Goal: Task Accomplishment & Management: Manage account settings

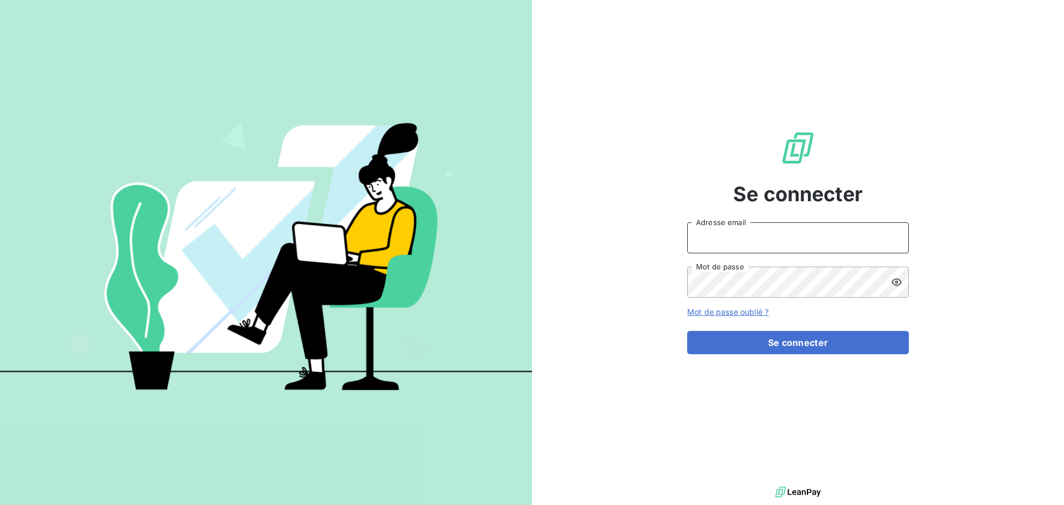
type input "peigne@serpe.fr"
click at [816, 222] on input "peigne@serpe.fr" at bounding box center [798, 237] width 222 height 31
click at [808, 238] on input "peigne@serpe.fr" at bounding box center [798, 237] width 222 height 31
click at [789, 242] on input "peigne@serpe.fr" at bounding box center [798, 237] width 222 height 31
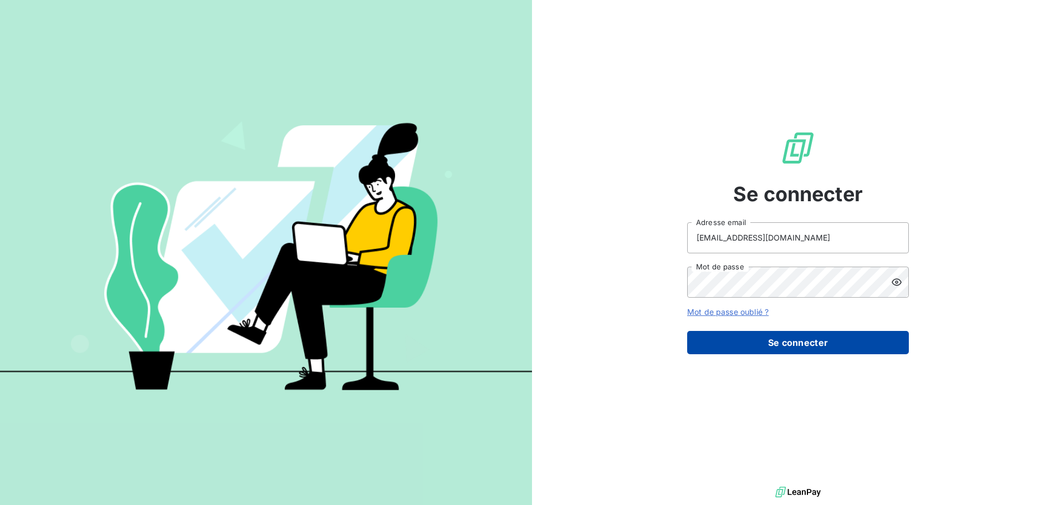
click at [702, 349] on button "Se connecter" at bounding box center [798, 342] width 222 height 23
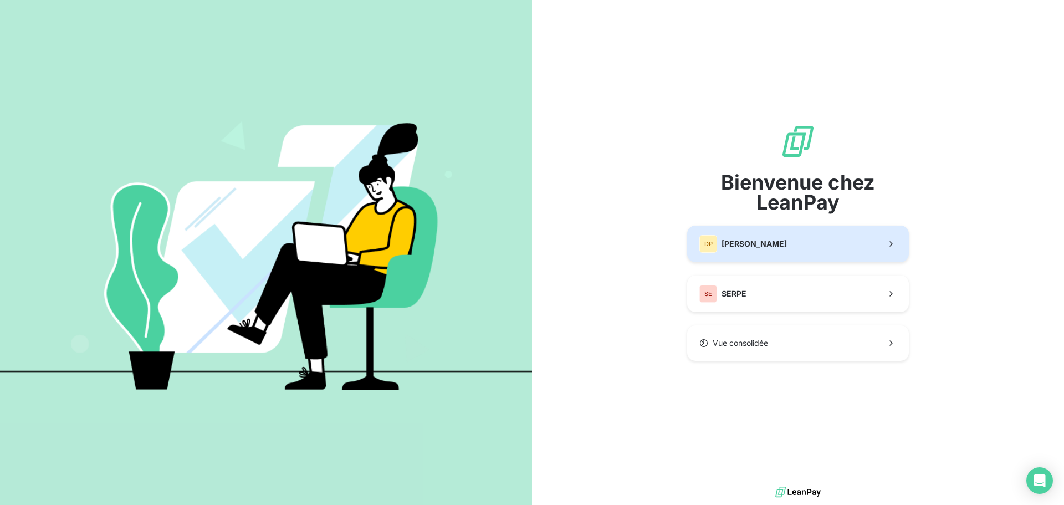
click at [781, 238] on span "DUCONGE PEREIRA" at bounding box center [754, 243] width 65 height 11
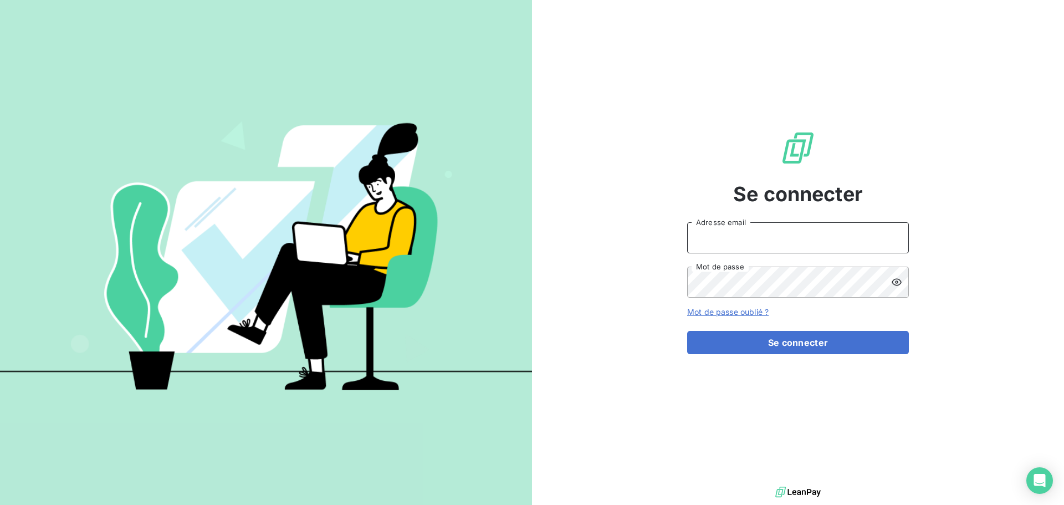
type input "peigne@serpe.fr"
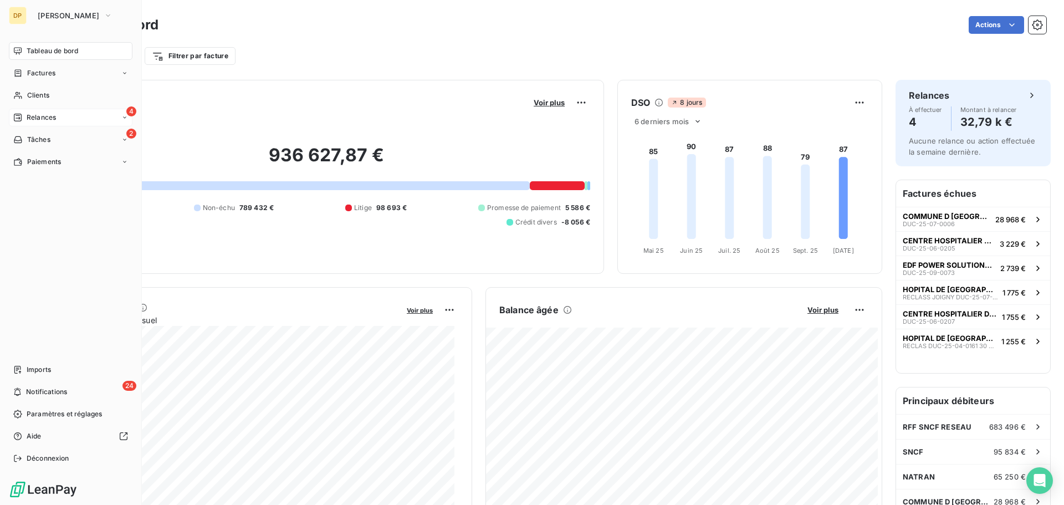
click at [29, 113] on span "Relances" at bounding box center [41, 118] width 29 height 10
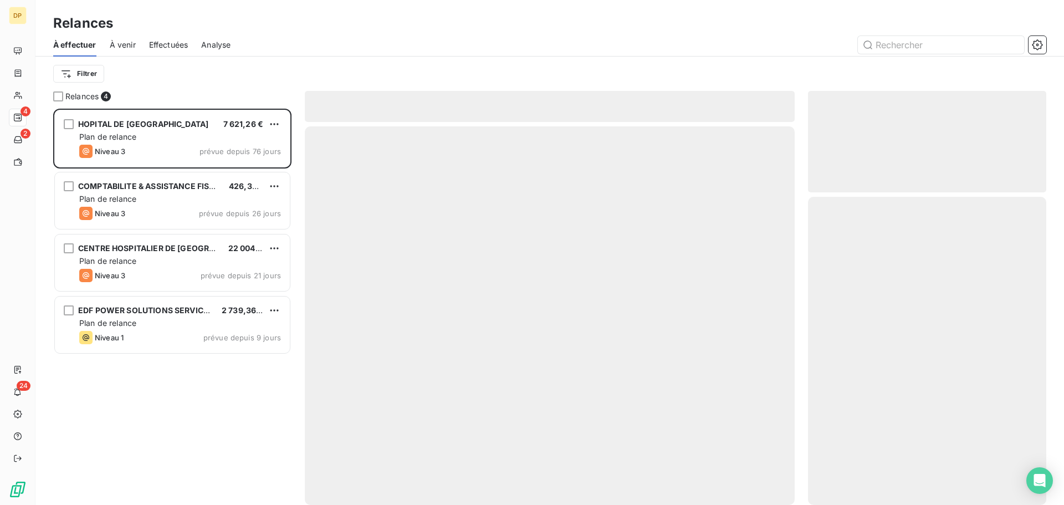
scroll to position [388, 230]
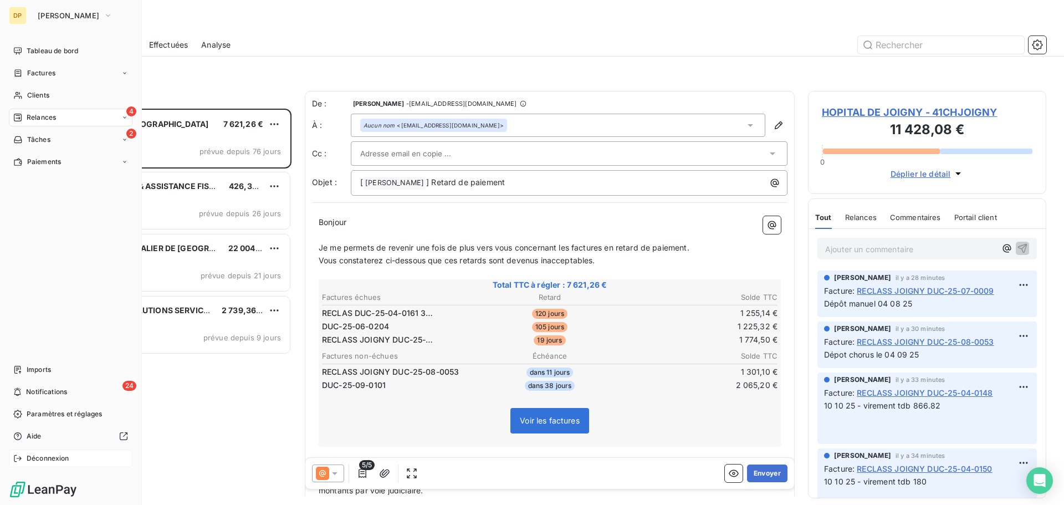
click at [38, 461] on span "Déconnexion" at bounding box center [48, 458] width 43 height 10
